Goal: Download file/media

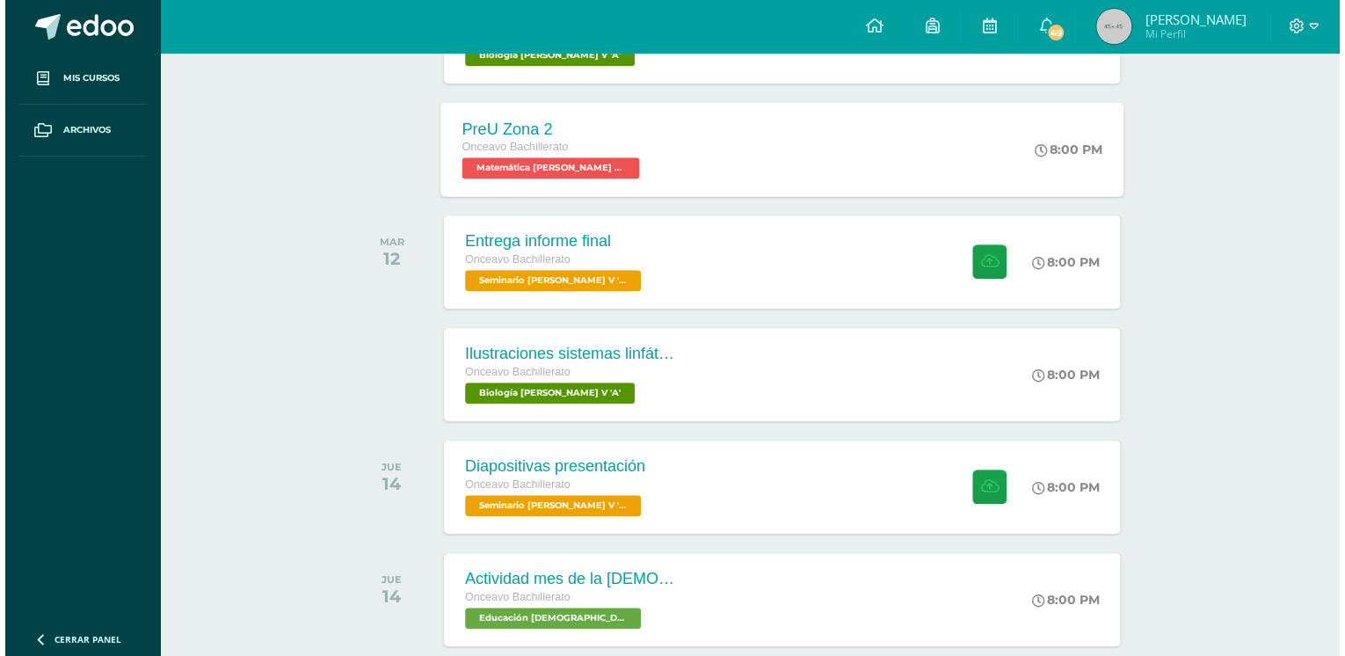
scroll to position [492, 0]
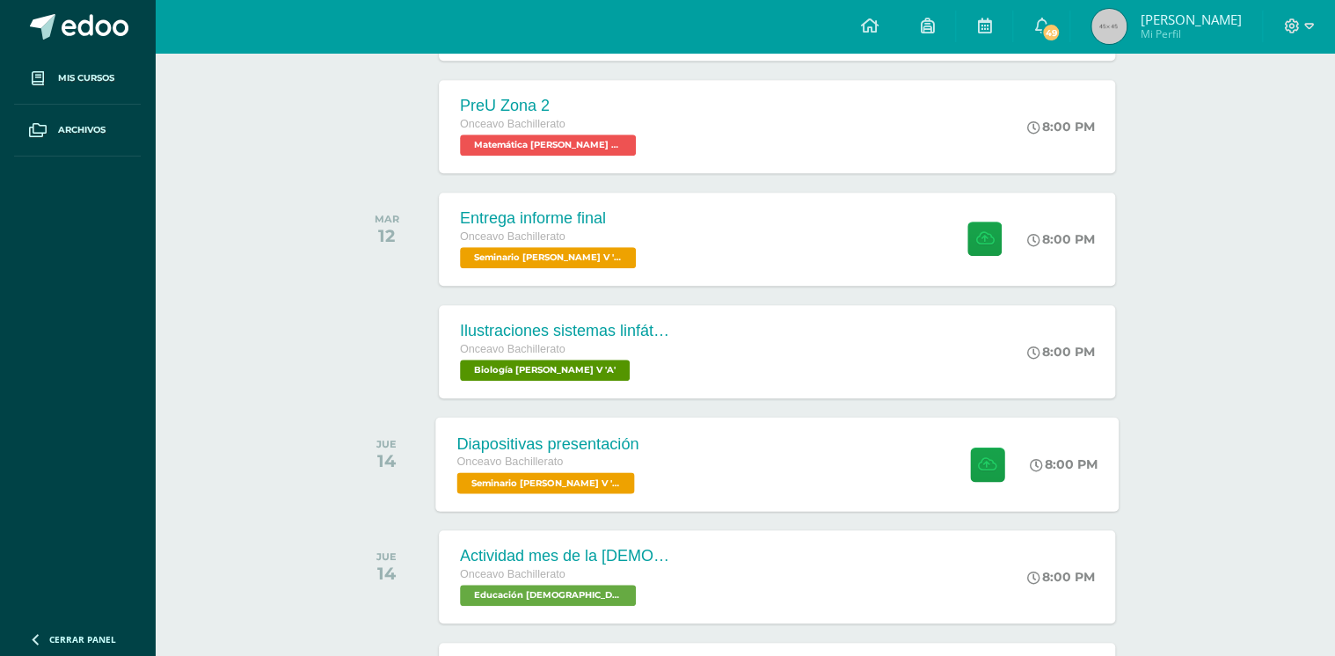
click at [589, 436] on div "Diapositivas presentación" at bounding box center [547, 443] width 182 height 18
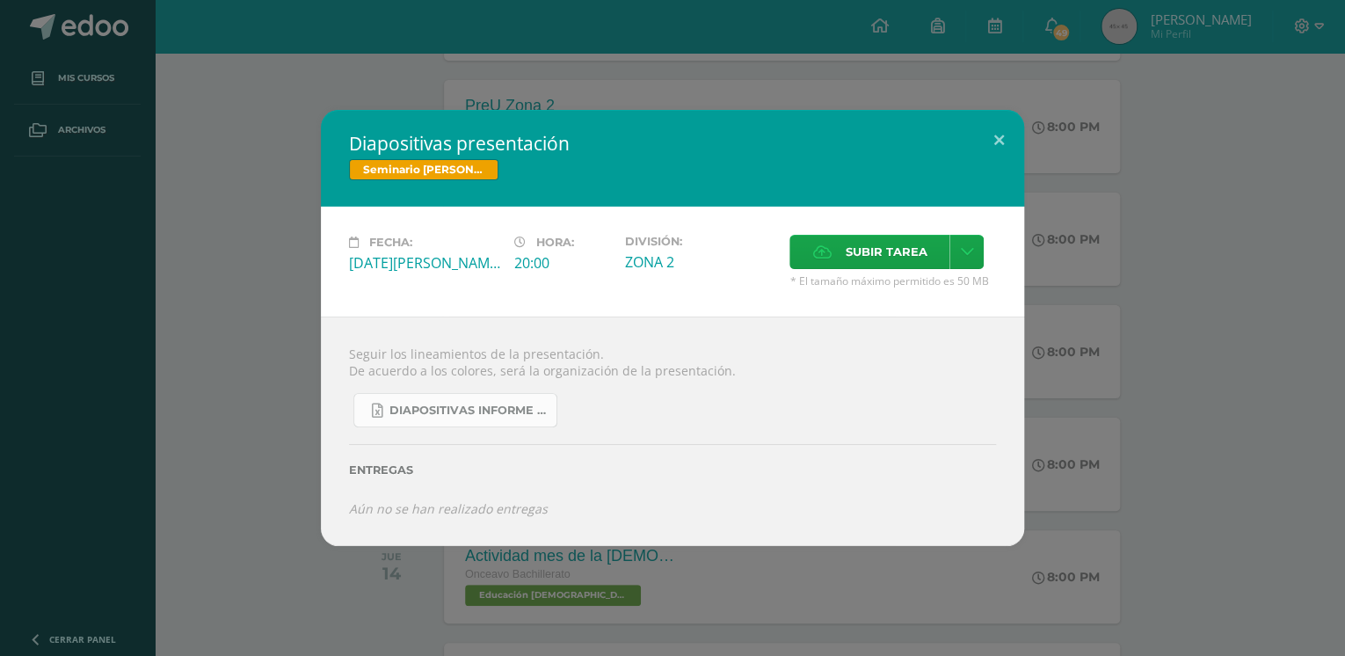
click at [434, 423] on link "Diapositivas informe investigación acción 2025.xlsx" at bounding box center [455, 410] width 204 height 34
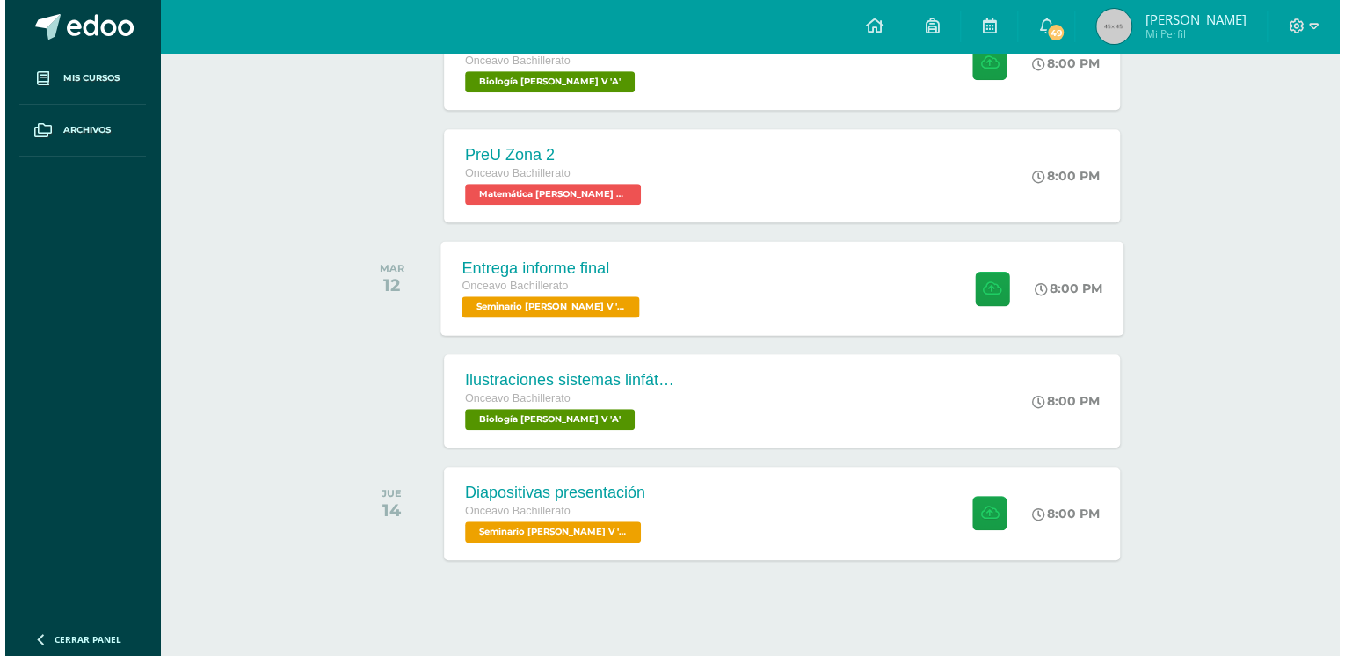
scroll to position [457, 0]
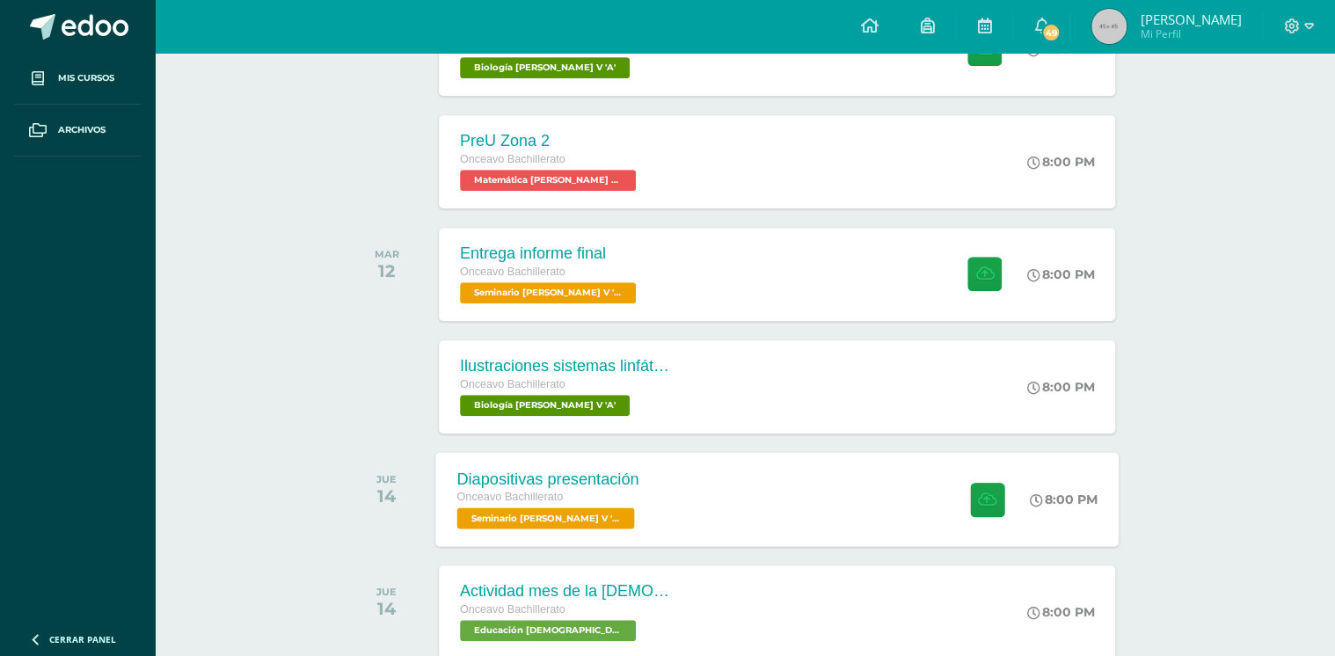
click at [521, 517] on span "Seminario [PERSON_NAME] V 'A'" at bounding box center [545, 517] width 178 height 21
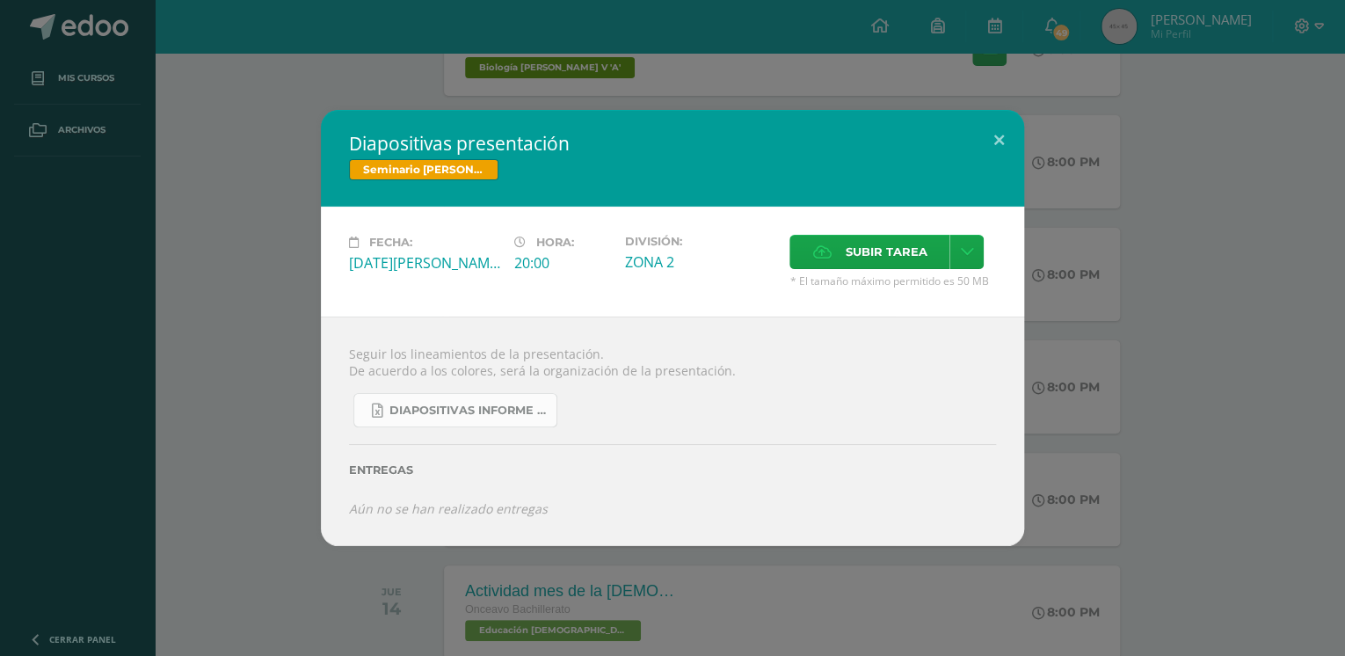
click at [471, 415] on span "Diapositivas informe investigación acción 2025.xlsx" at bounding box center [469, 411] width 158 height 14
